Goal: Contribute content: Contribute content

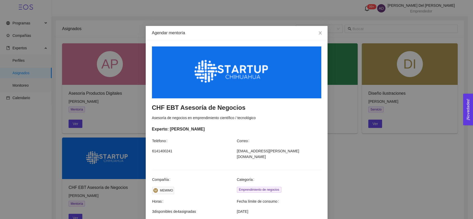
click at [120, 51] on div "Agendar mentoría CHF EBT Asesoría de Negocios Asesoría de negocios en emprendim…" at bounding box center [236, 109] width 473 height 219
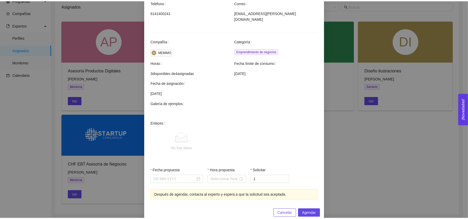
scroll to position [115, 0]
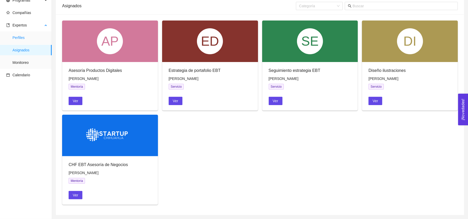
click at [25, 36] on span "Perfiles" at bounding box center [29, 37] width 35 height 10
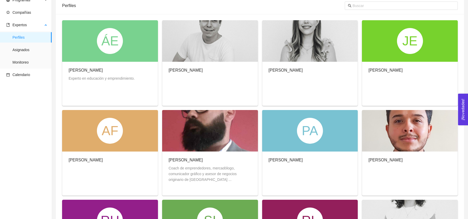
click at [18, 43] on ul "Perfiles Asignados Monitoreo" at bounding box center [25, 49] width 51 height 37
click at [21, 45] on span "Asignados" at bounding box center [29, 50] width 35 height 10
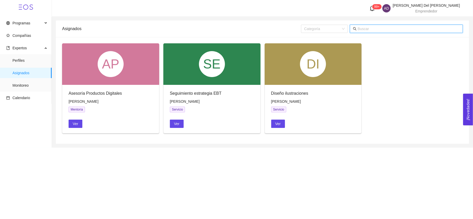
click at [391, 26] on input "text" at bounding box center [409, 29] width 102 height 6
click at [429, 3] on span "Andrea Del Rivero Del Rivero Acuña" at bounding box center [426, 5] width 67 height 4
click at [423, 50] on span "Cerrar sesión" at bounding box center [425, 52] width 22 height 4
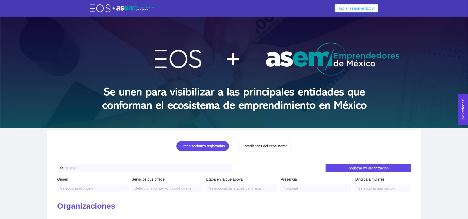
click at [354, 10] on span "Iniciar sesión en EOS" at bounding box center [356, 8] width 35 height 6
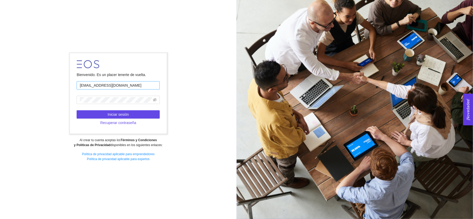
drag, startPoint x: 144, startPoint y: 87, endPoint x: 83, endPoint y: 89, distance: 60.3
click at [83, 89] on input "[EMAIL_ADDRESS][DOMAIN_NAME]" at bounding box center [118, 85] width 83 height 8
click at [97, 112] on button "Iniciar sesión" at bounding box center [118, 114] width 83 height 8
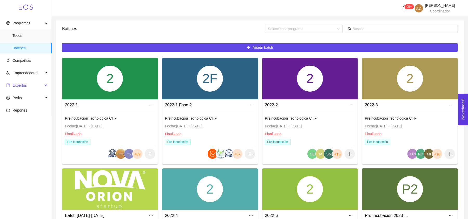
click at [25, 85] on span "Expertos" at bounding box center [19, 85] width 14 height 4
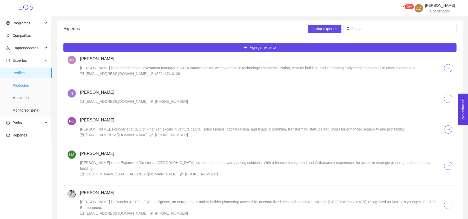
click at [15, 83] on span "Productos" at bounding box center [29, 85] width 35 height 10
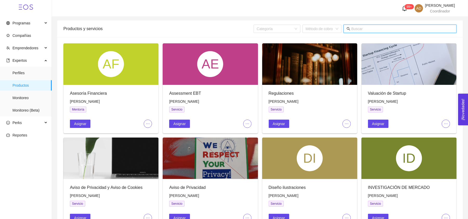
click at [361, 29] on input "text" at bounding box center [402, 29] width 102 height 6
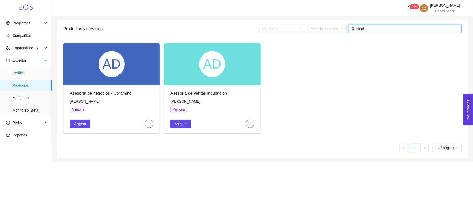
type input "nicol"
click at [30, 69] on span "Perfiles" at bounding box center [29, 73] width 35 height 10
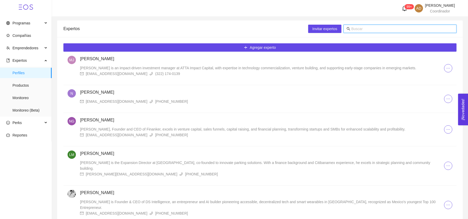
click at [413, 28] on input "text" at bounding box center [402, 29] width 102 height 6
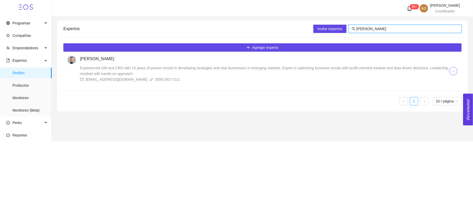
type input "[PERSON_NAME]"
click at [92, 59] on h4 "[PERSON_NAME]" at bounding box center [264, 59] width 369 height 6
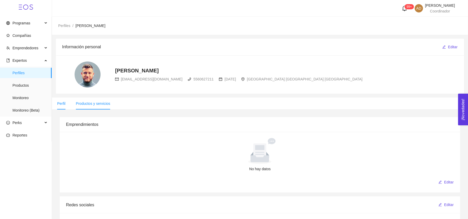
click at [105, 102] on span "Productos y servicios" at bounding box center [93, 104] width 34 height 4
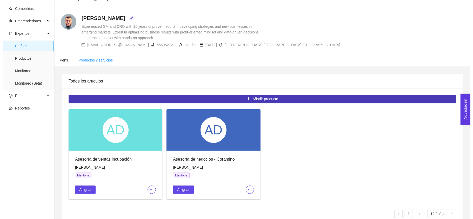
scroll to position [27, 0]
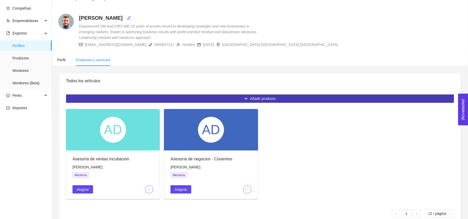
click at [105, 99] on button "Añadir producto" at bounding box center [260, 99] width 388 height 8
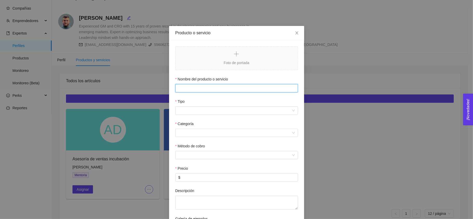
click at [213, 86] on input "Nombre del producto o servicio" at bounding box center [236, 88] width 123 height 8
type input "Taller Como prospectar y calificar leads Tec Startups"
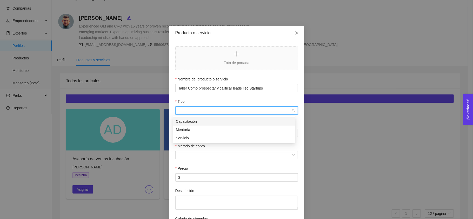
click at [231, 113] on input "Tipo" at bounding box center [234, 111] width 113 height 8
click at [209, 128] on div "Mentoría" at bounding box center [234, 130] width 116 height 6
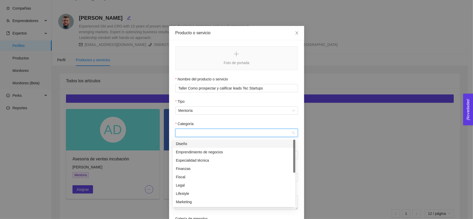
click at [205, 133] on input "Categoría" at bounding box center [234, 133] width 113 height 8
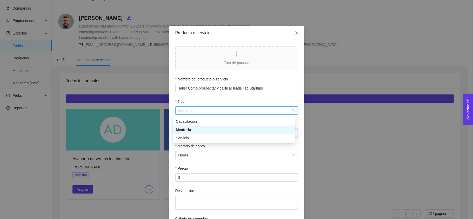
click at [199, 115] on span "Mentoría" at bounding box center [236, 111] width 116 height 8
click at [194, 121] on div "Capacitación" at bounding box center [234, 122] width 116 height 6
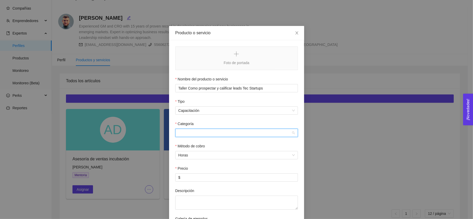
click at [189, 135] on input "Categoría" at bounding box center [234, 133] width 113 height 8
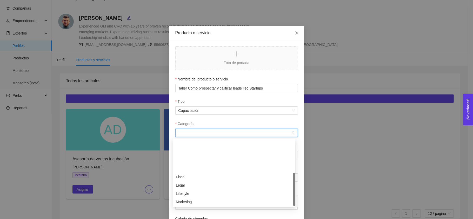
scroll to position [42, 0]
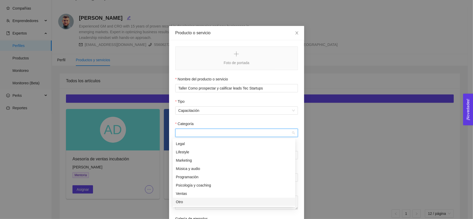
click at [198, 200] on div "Otro" at bounding box center [234, 202] width 116 height 6
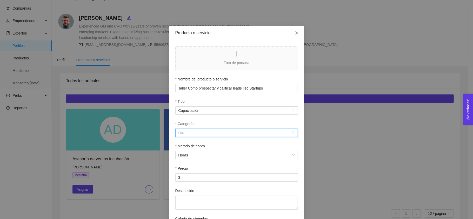
click at [204, 131] on span "Otro" at bounding box center [236, 133] width 116 height 8
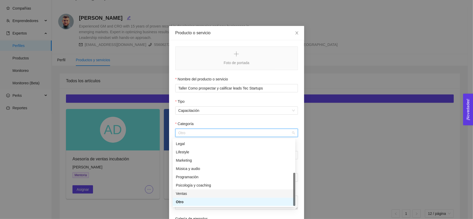
click at [184, 190] on div "Ventas" at bounding box center [234, 194] width 123 height 8
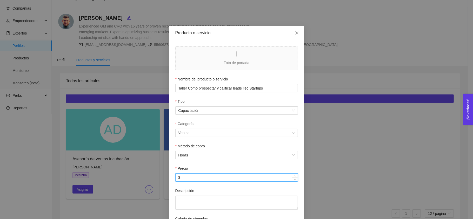
click at [200, 178] on input "$" at bounding box center [237, 178] width 122 height 8
click at [186, 156] on span "Horas" at bounding box center [236, 155] width 116 height 8
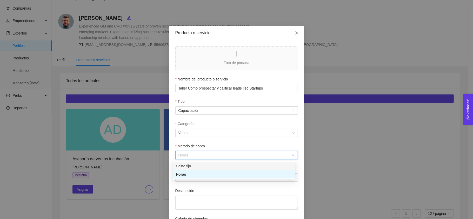
click at [189, 167] on div "Costo fijo" at bounding box center [234, 166] width 116 height 6
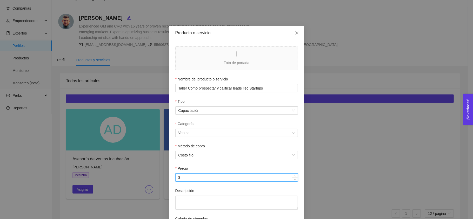
click at [192, 174] on input "$" at bounding box center [237, 178] width 122 height 8
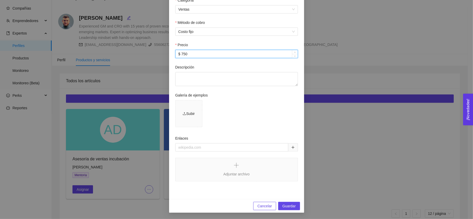
scroll to position [125, 0]
type input "$ 750"
click at [290, 204] on span "Guardar" at bounding box center [288, 206] width 13 height 6
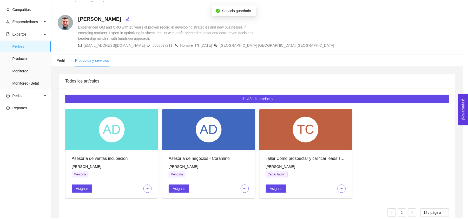
scroll to position [99, 0]
